Goal: Information Seeking & Learning: Learn about a topic

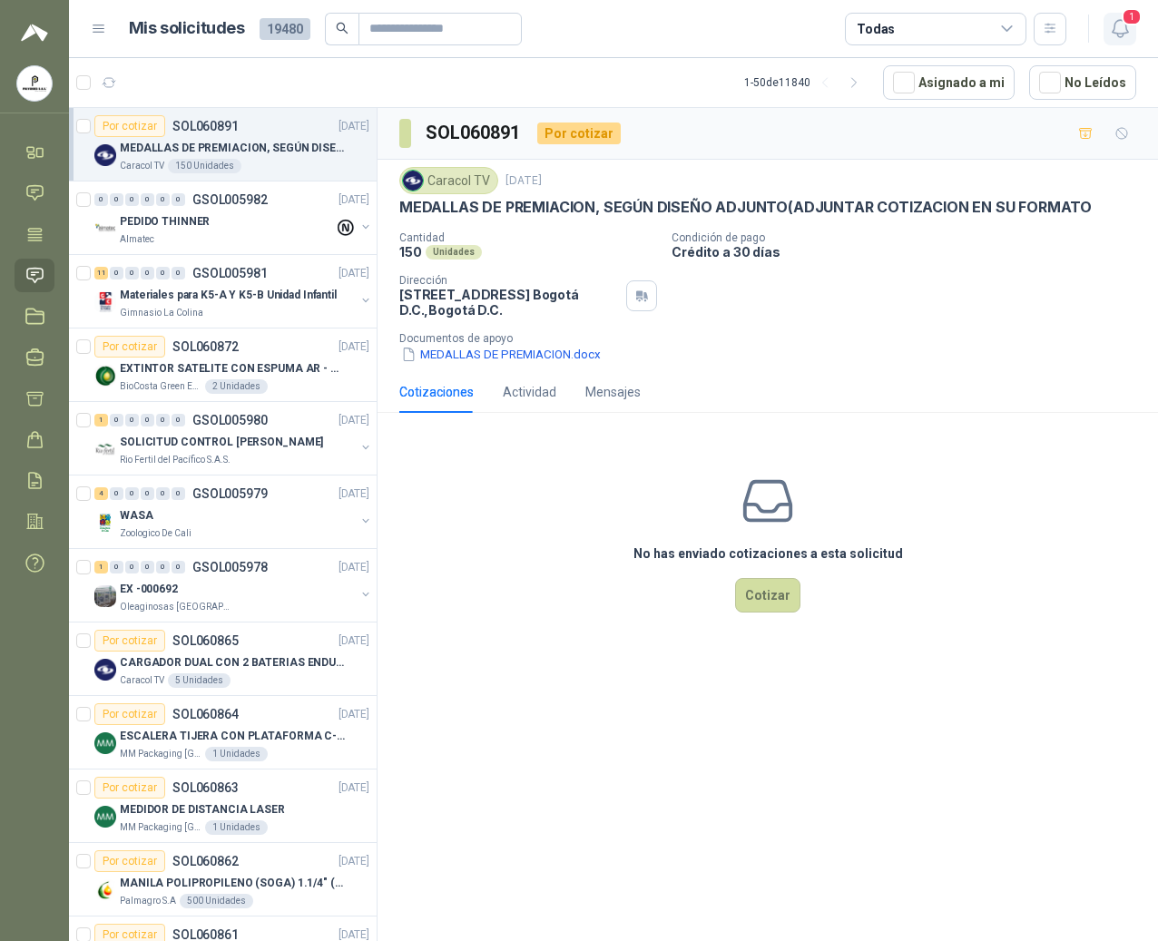
click at [1129, 34] on icon "button" at bounding box center [1120, 28] width 23 height 23
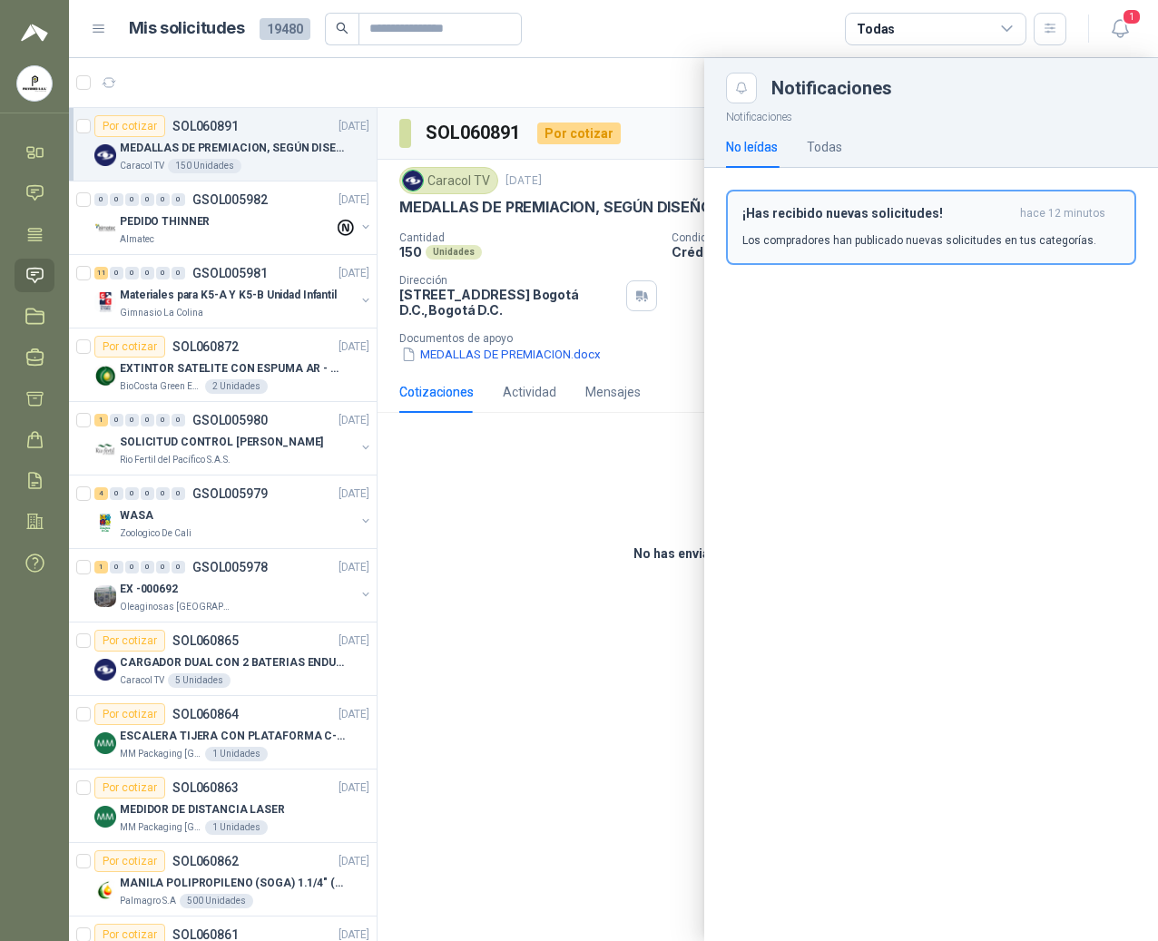
click at [826, 234] on p "Los compradores han publicado nuevas solicitudes en tus categorías." at bounding box center [919, 240] width 354 height 16
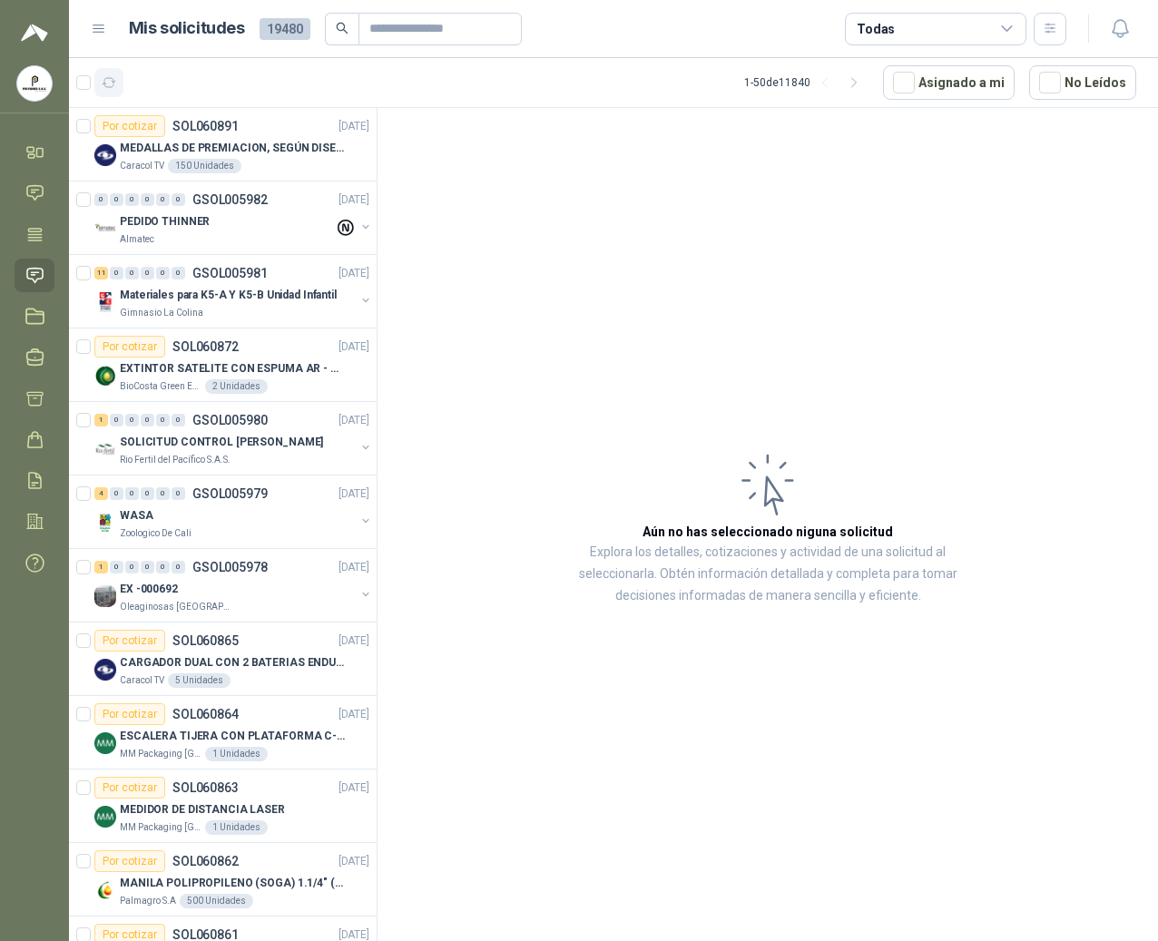
click at [107, 77] on icon "button" at bounding box center [109, 82] width 15 height 15
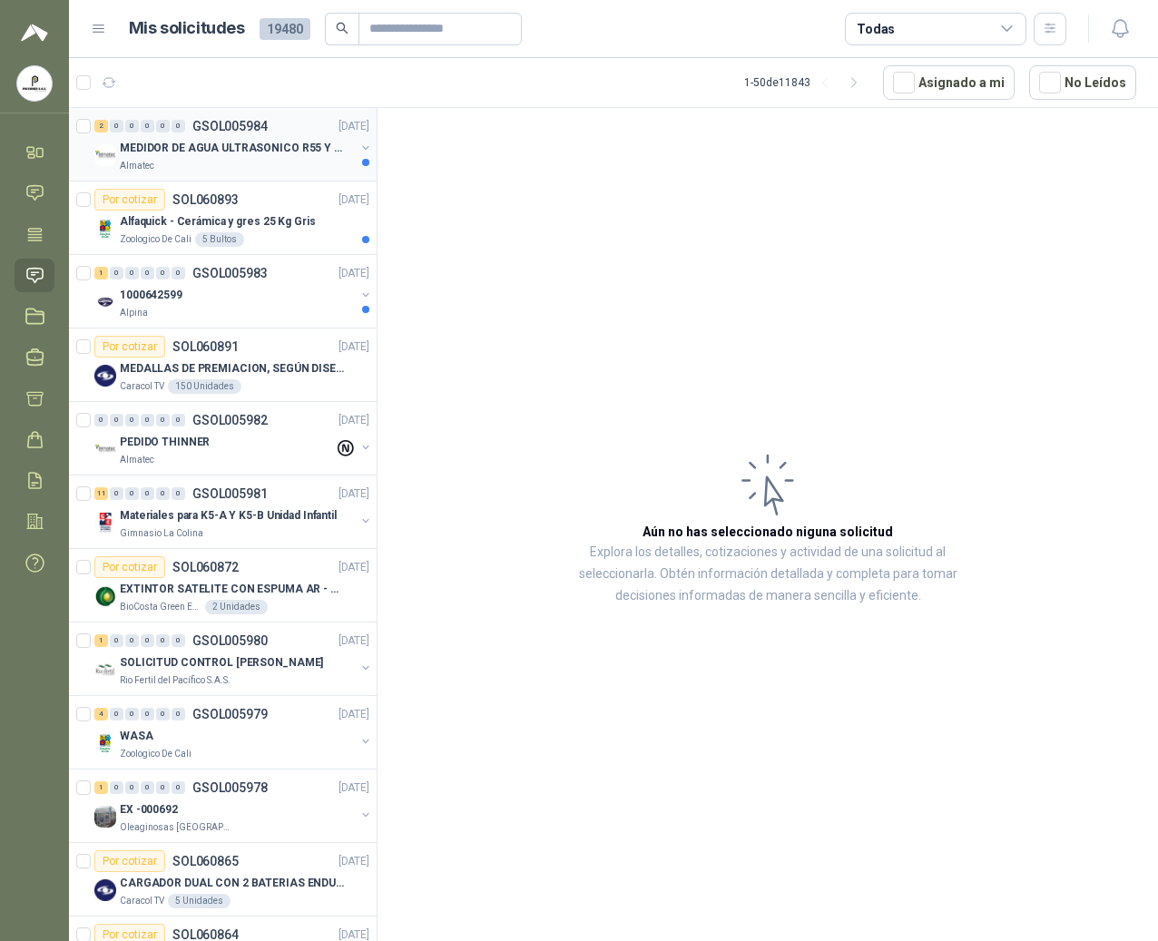
click at [161, 146] on p "MEDIDOR DE AGUA ULTRASONICO R55 Y R800" at bounding box center [233, 148] width 226 height 17
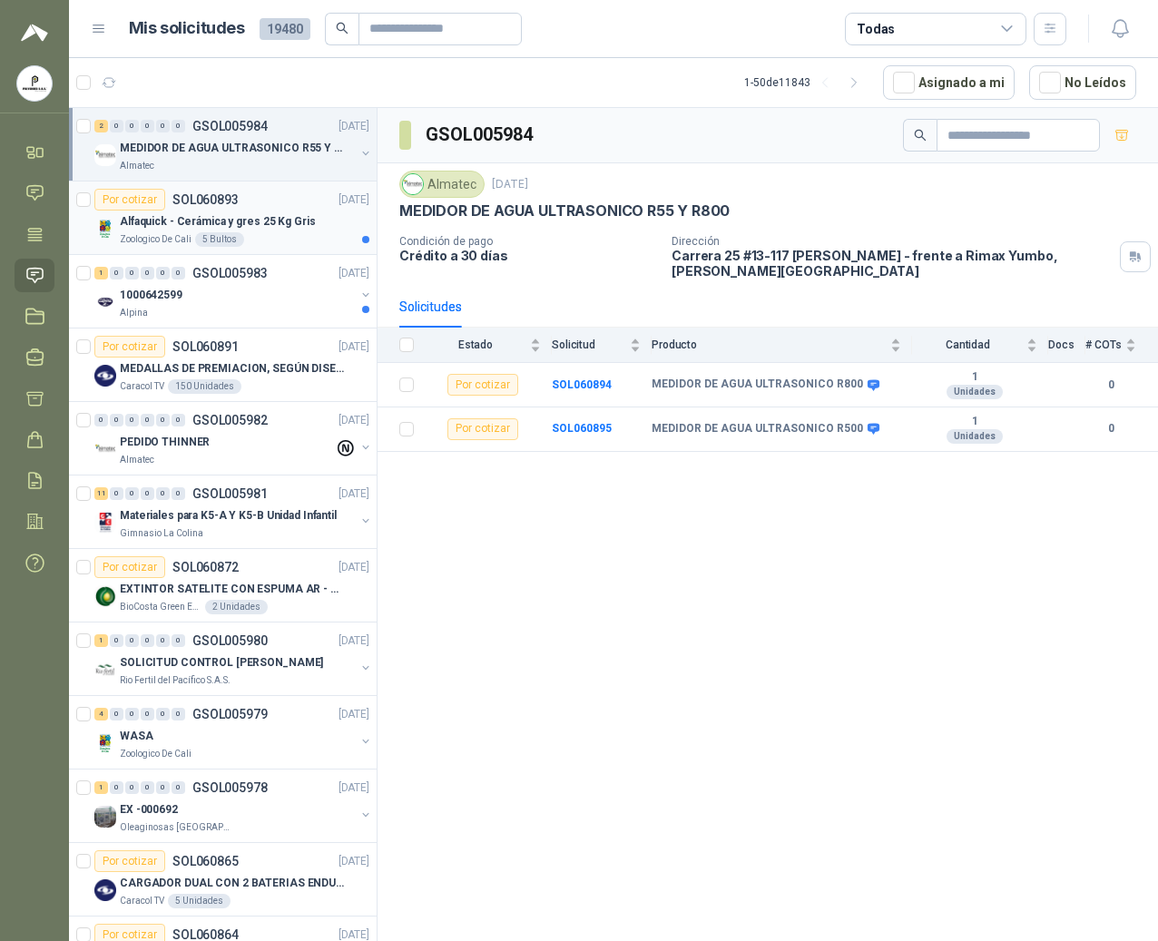
click at [232, 215] on p "Alfaquick - Cerámica y gres 25 Kg Gris" at bounding box center [217, 221] width 195 height 17
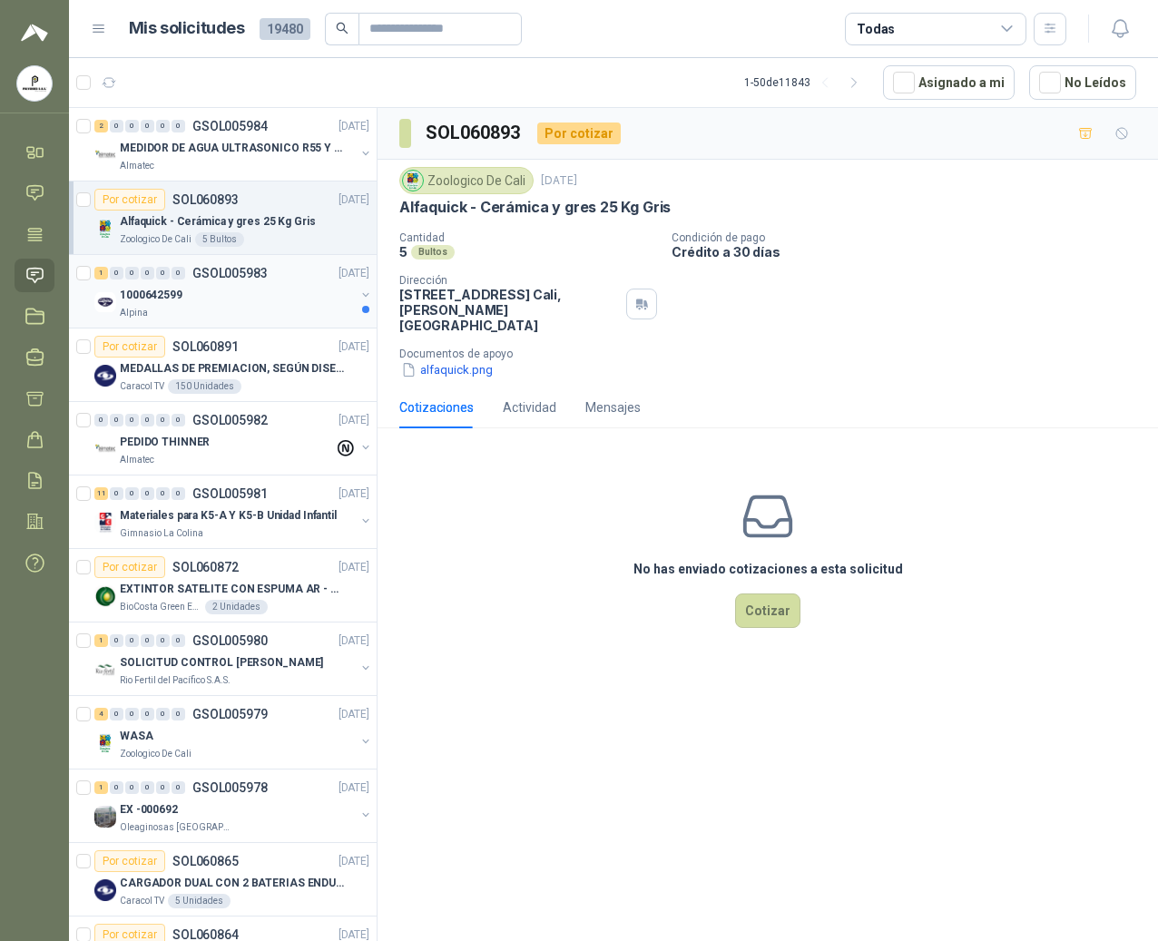
click at [221, 287] on div "1000642599" at bounding box center [237, 295] width 235 height 22
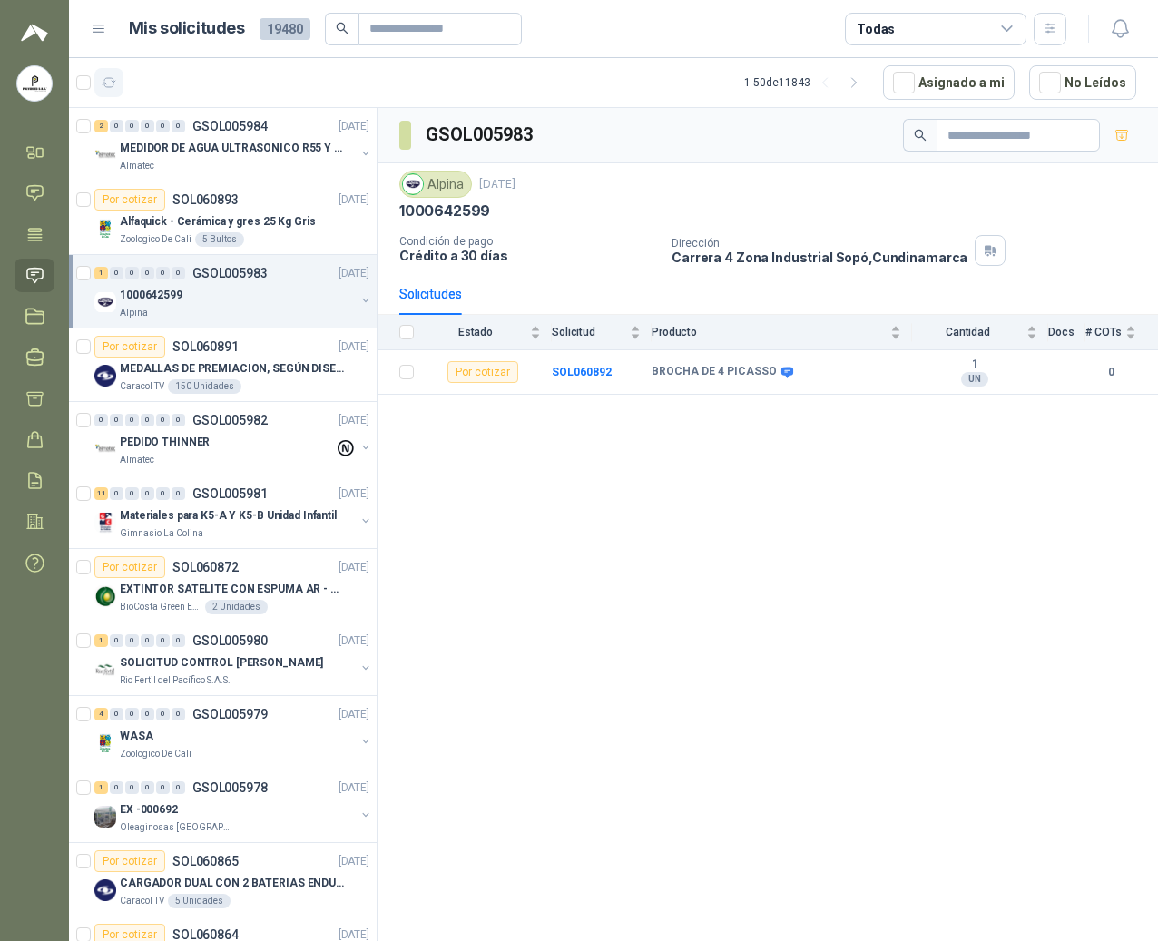
click at [110, 82] on icon "button" at bounding box center [109, 82] width 15 height 15
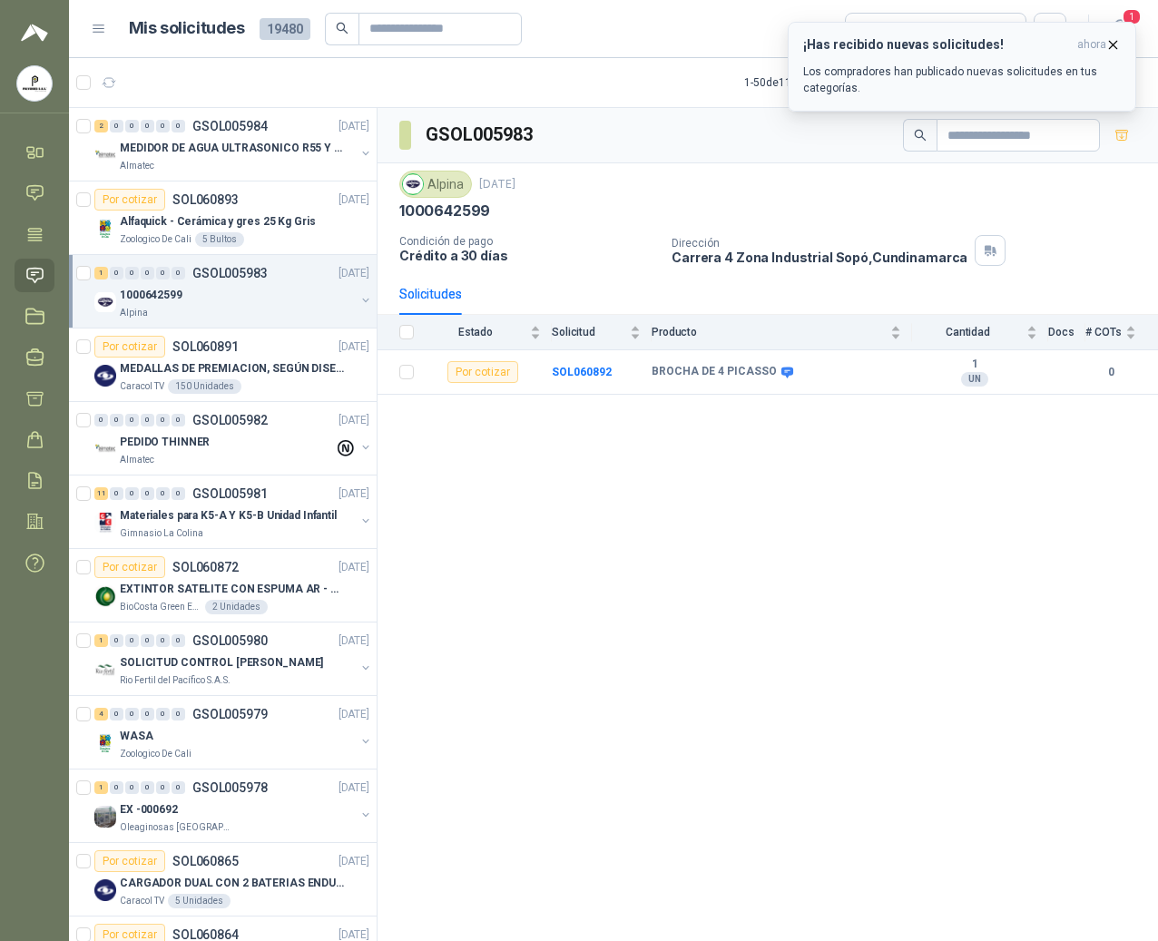
click at [1108, 44] on icon "button" at bounding box center [1113, 44] width 15 height 15
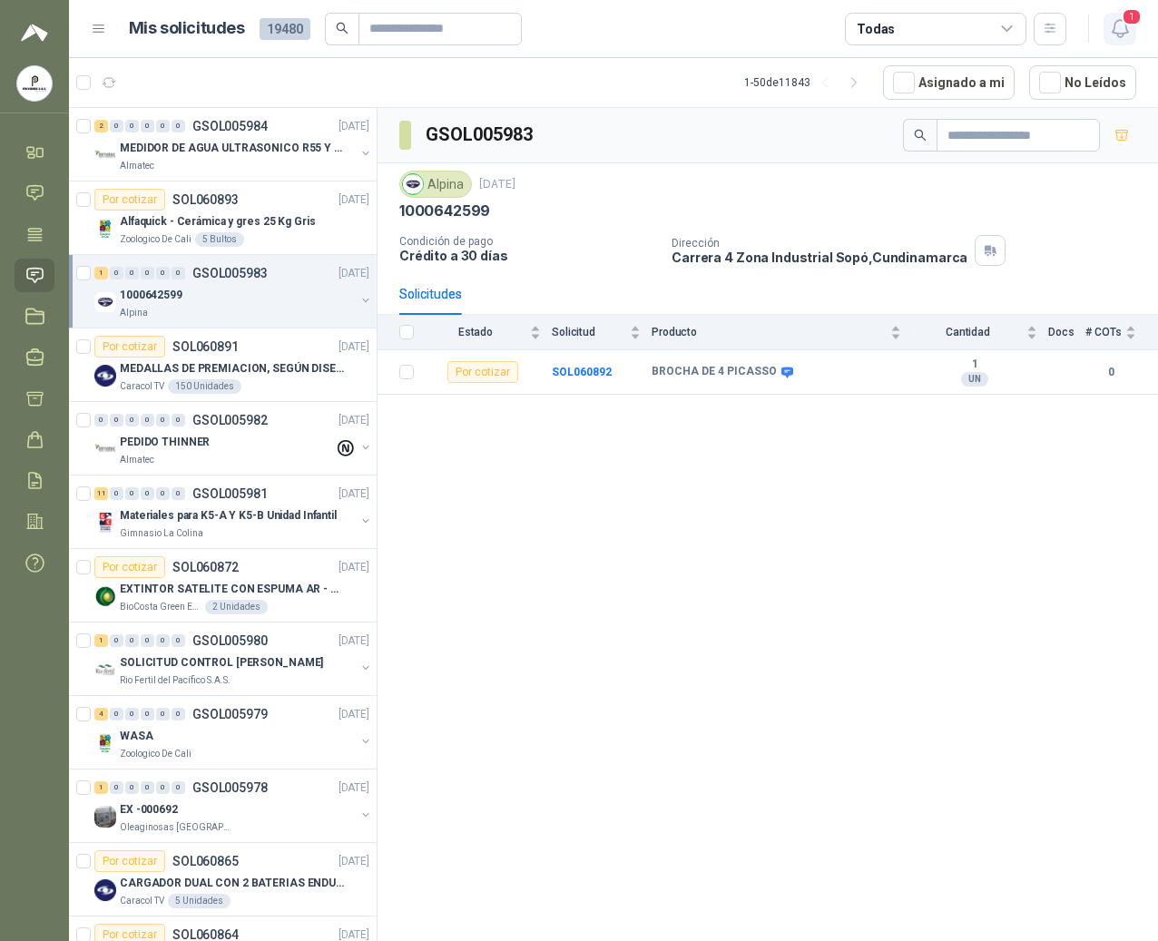
click at [1119, 37] on icon "button" at bounding box center [1119, 28] width 15 height 17
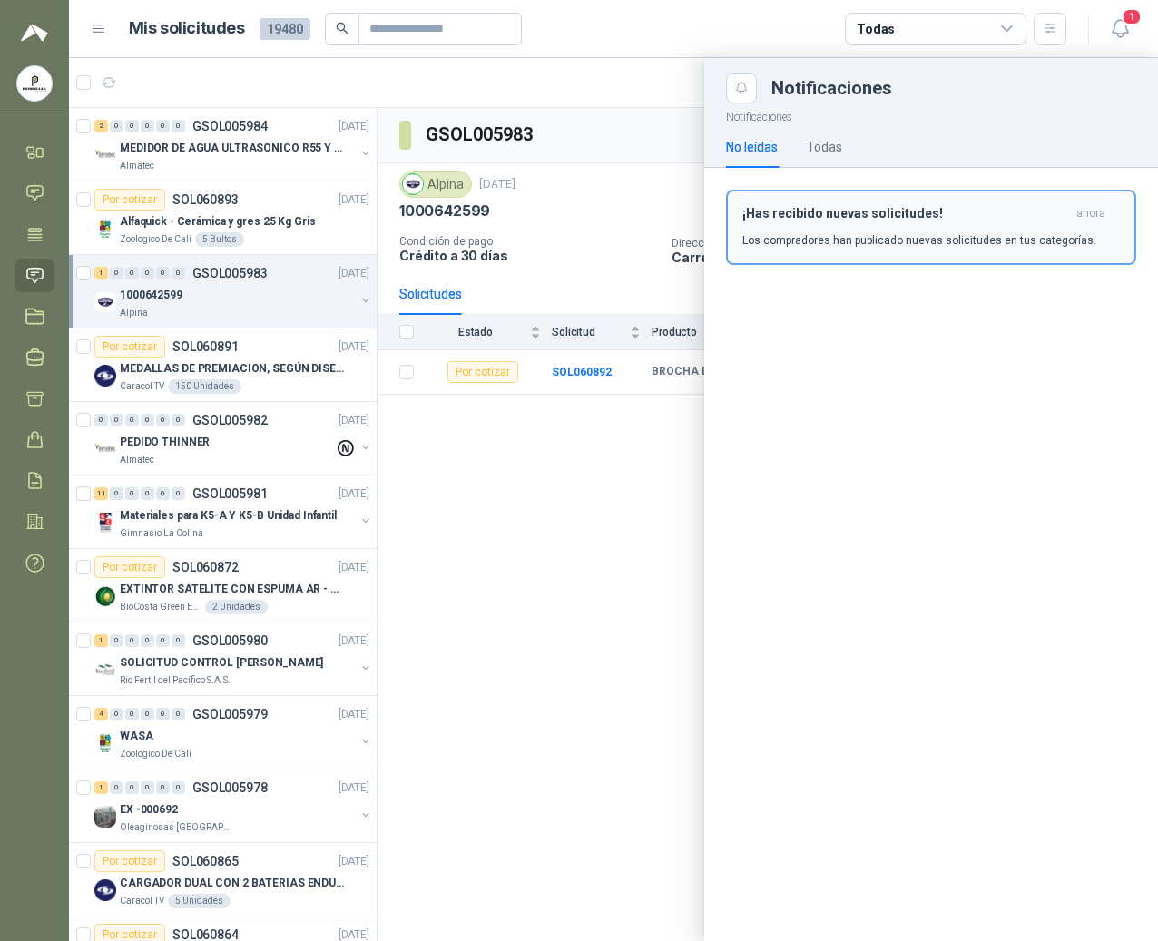
click at [887, 222] on div "¡Has recibido nuevas solicitudes! ahora Los compradores han publicado nuevas so…" at bounding box center [931, 227] width 378 height 43
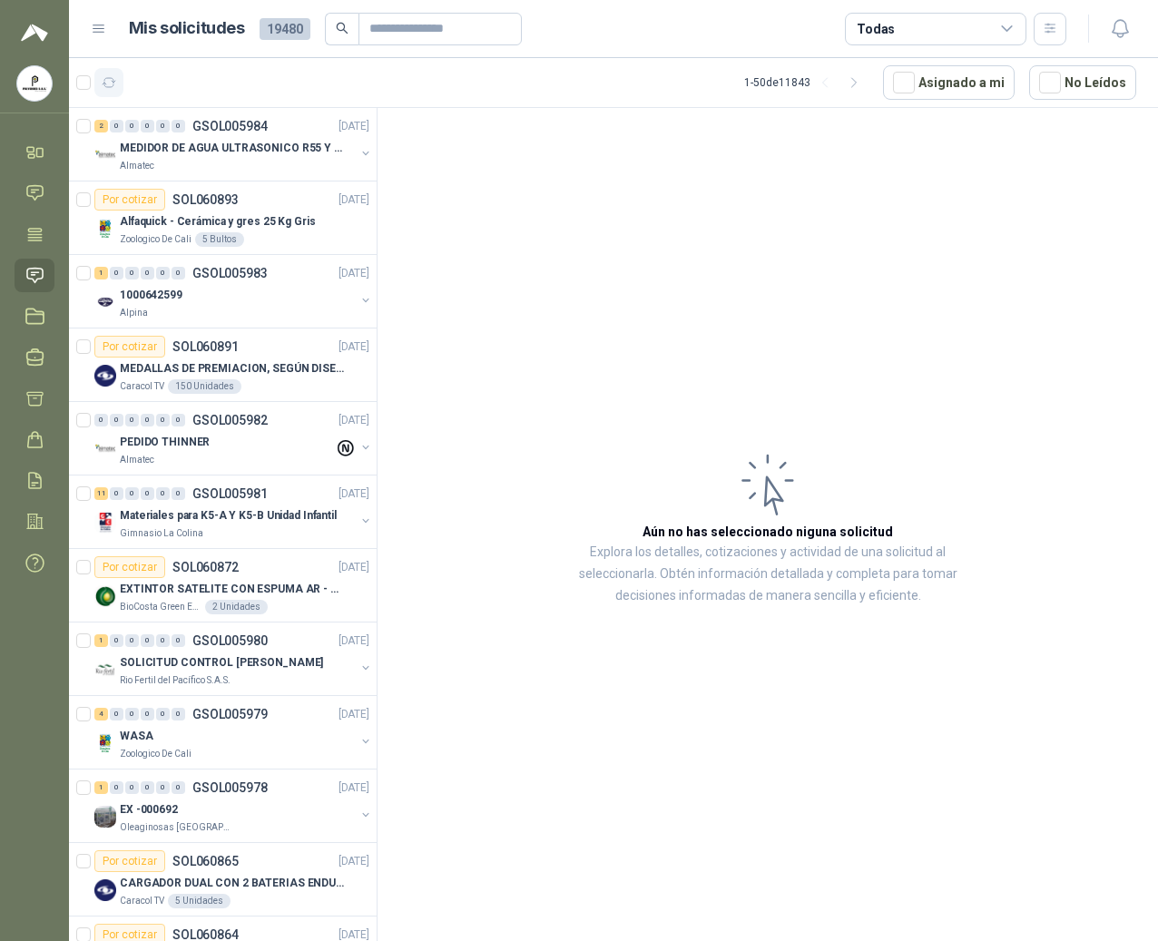
click at [102, 78] on icon "button" at bounding box center [109, 82] width 15 height 15
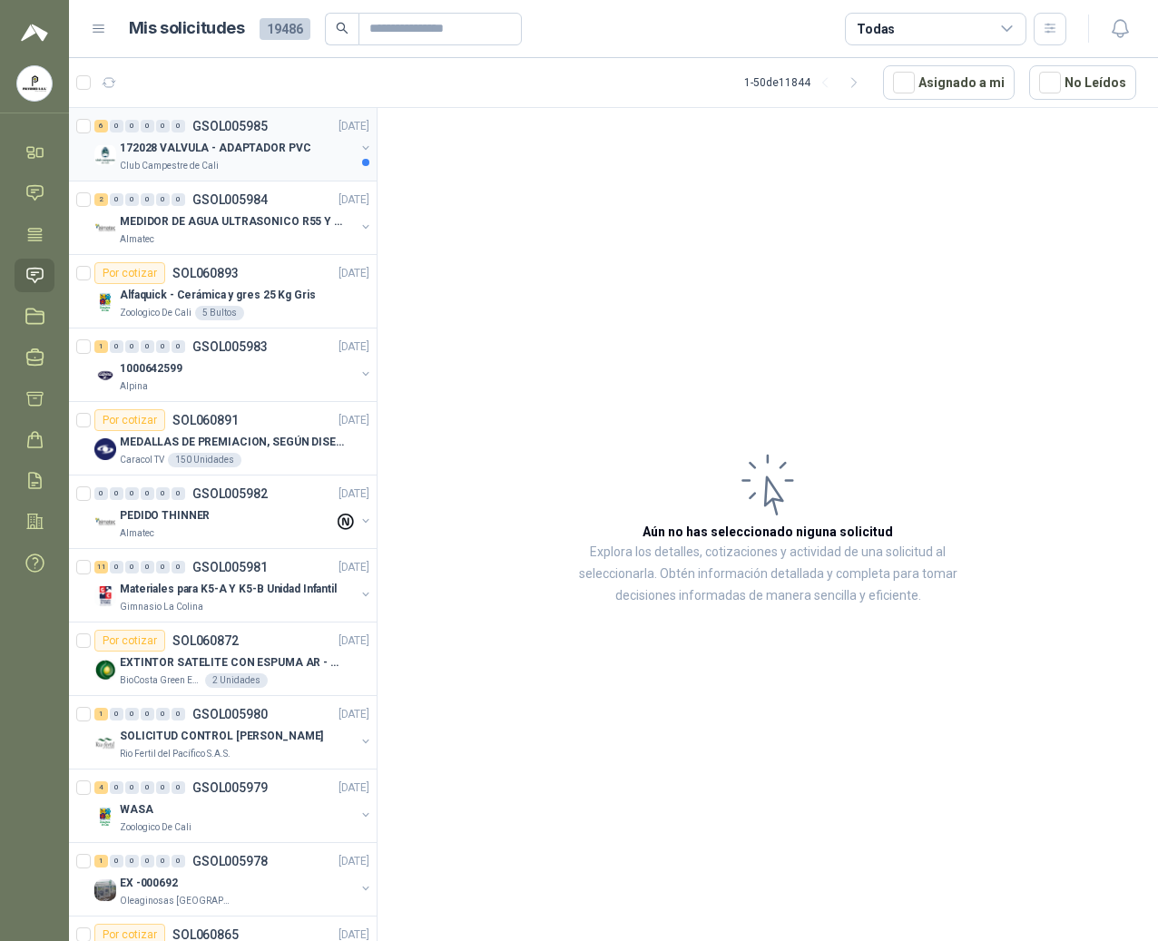
click at [153, 169] on p "Club Campestre de Cali" at bounding box center [169, 166] width 99 height 15
